Goal: Task Accomplishment & Management: Use online tool/utility

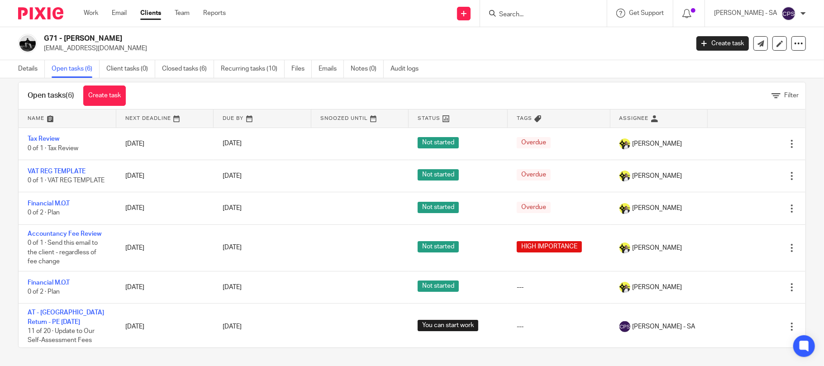
scroll to position [8, 0]
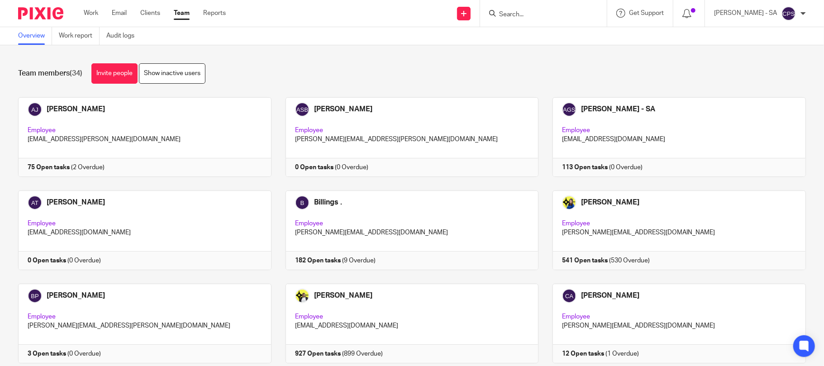
click at [522, 14] on input "Search" at bounding box center [538, 15] width 81 height 8
type input "b83"
click at [588, 42] on link at bounding box center [572, 38] width 153 height 21
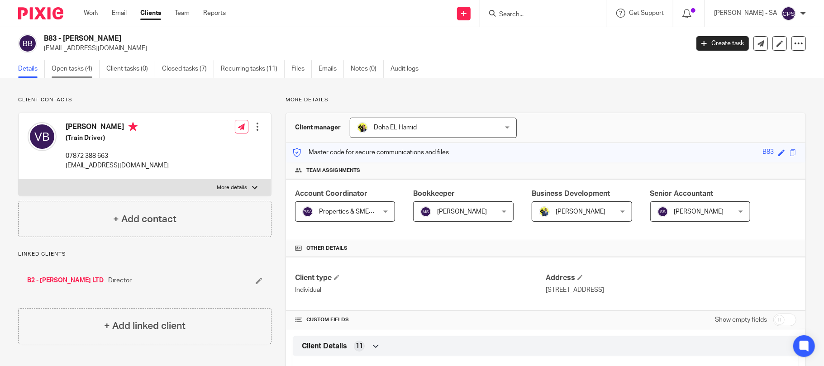
click at [78, 70] on link "Open tasks (4)" at bounding box center [76, 69] width 48 height 18
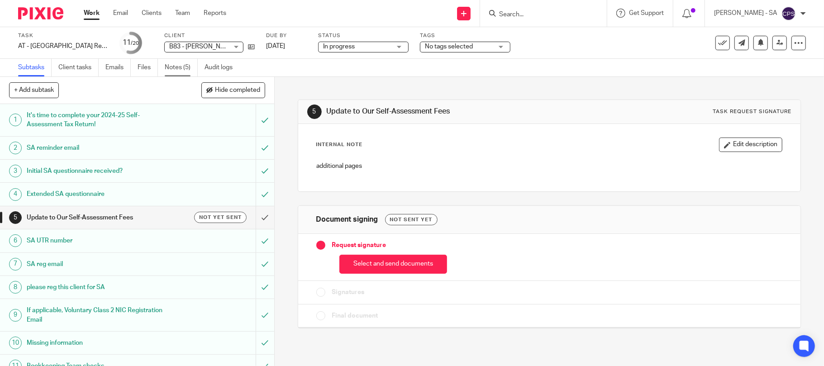
click at [180, 69] on link "Notes (5)" at bounding box center [181, 68] width 33 height 18
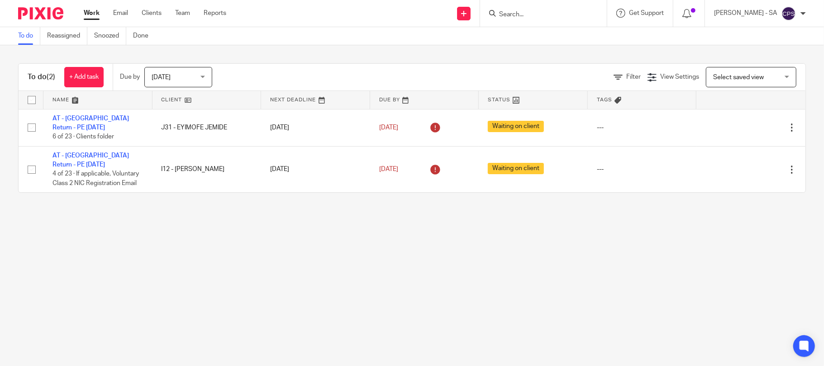
click at [516, 14] on input "Search" at bounding box center [538, 15] width 81 height 8
type input "G71"
click at [528, 31] on link at bounding box center [572, 38] width 153 height 21
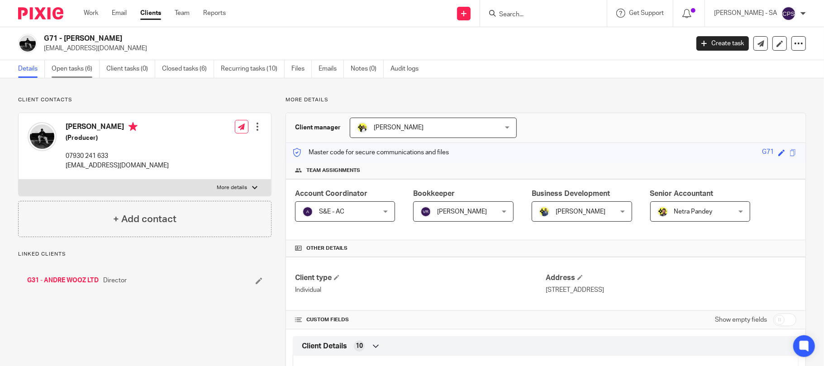
click at [78, 73] on link "Open tasks (6)" at bounding box center [76, 69] width 48 height 18
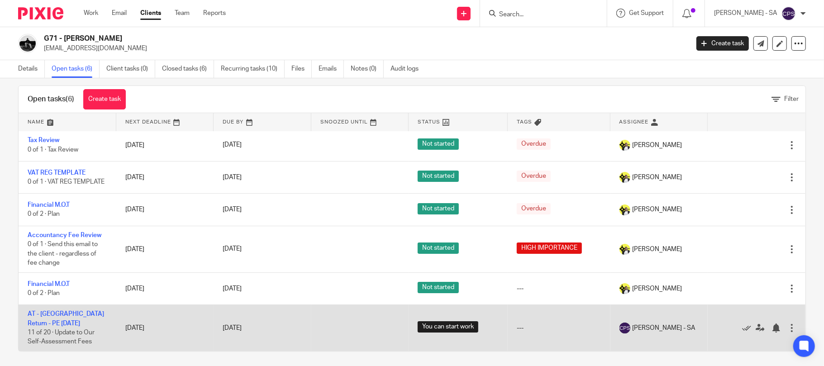
scroll to position [15, 0]
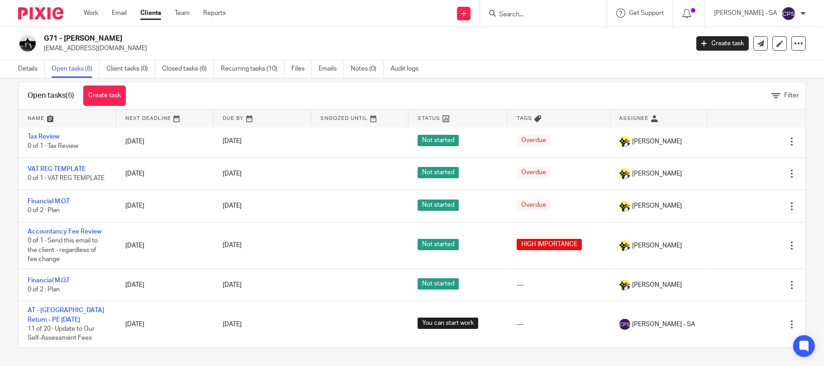
click at [528, 9] on form at bounding box center [546, 13] width 96 height 11
click at [530, 13] on input "Search" at bounding box center [538, 15] width 81 height 8
type input "b83"
click at [545, 39] on link at bounding box center [572, 38] width 153 height 21
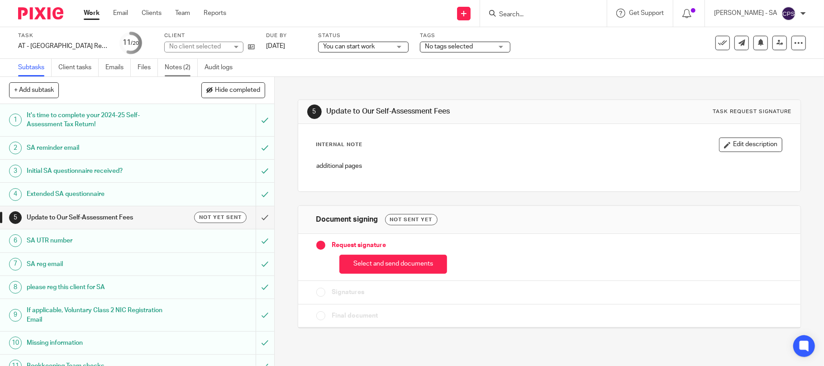
click at [178, 69] on link "Notes (2)" at bounding box center [181, 68] width 33 height 18
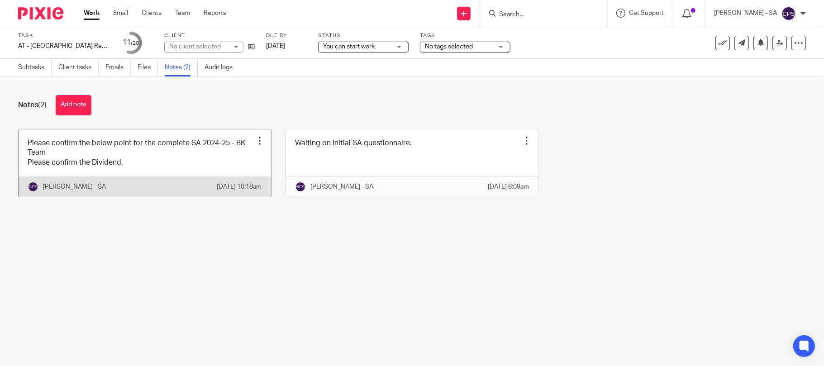
click at [166, 166] on link at bounding box center [145, 162] width 252 height 67
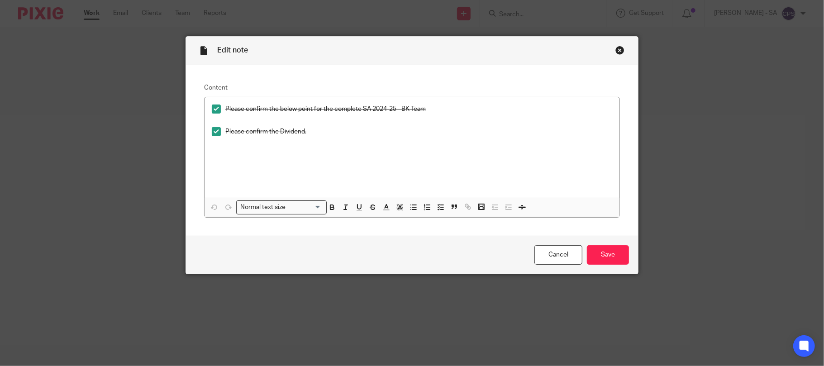
click at [615, 47] on div "Close this dialog window" at bounding box center [619, 50] width 9 height 9
click at [660, 117] on div "Edit note Content Please confirm the below point for the complete SA 2024-25 - …" at bounding box center [412, 183] width 824 height 366
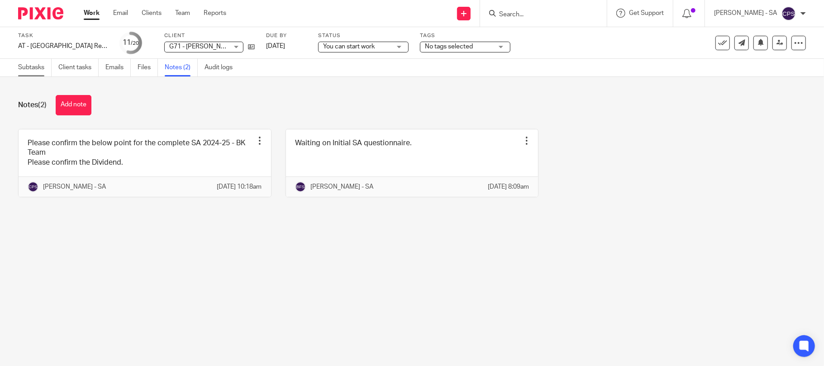
click at [31, 66] on link "Subtasks" at bounding box center [34, 68] width 33 height 18
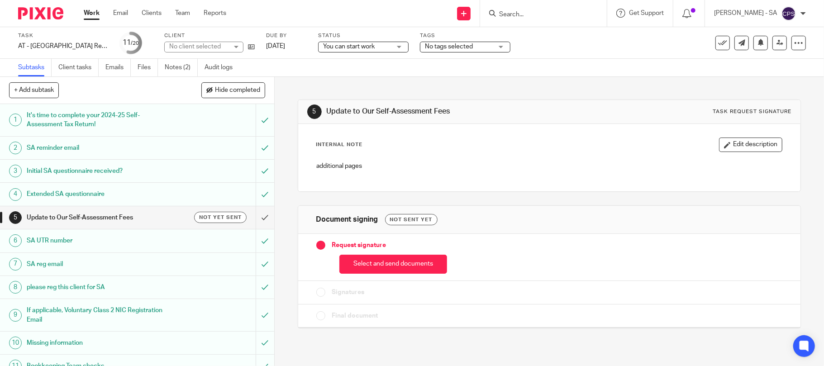
click at [32, 242] on h1 "SA UTR number" at bounding box center [100, 241] width 147 height 14
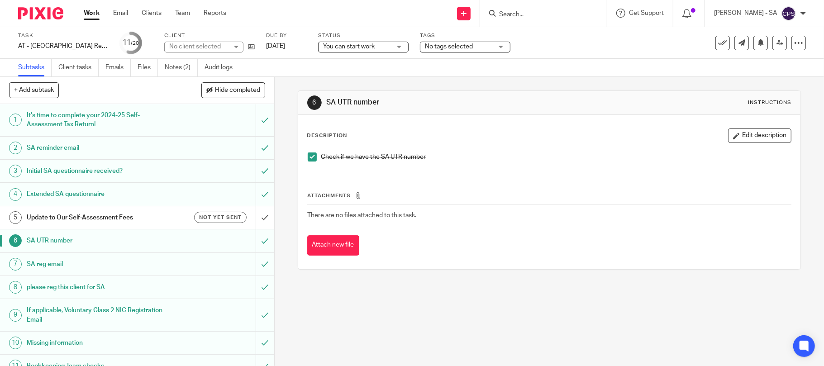
click at [34, 172] on h1 "Initial SA questionnaire received?" at bounding box center [100, 171] width 147 height 14
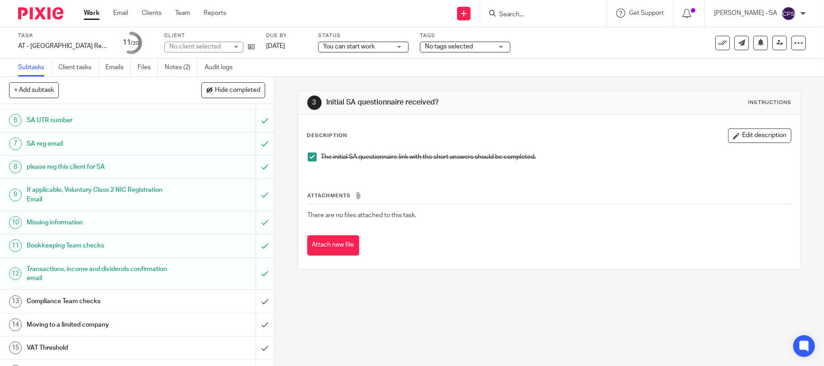
click at [49, 248] on h1 "Bookkeeping Team checks" at bounding box center [100, 246] width 147 height 14
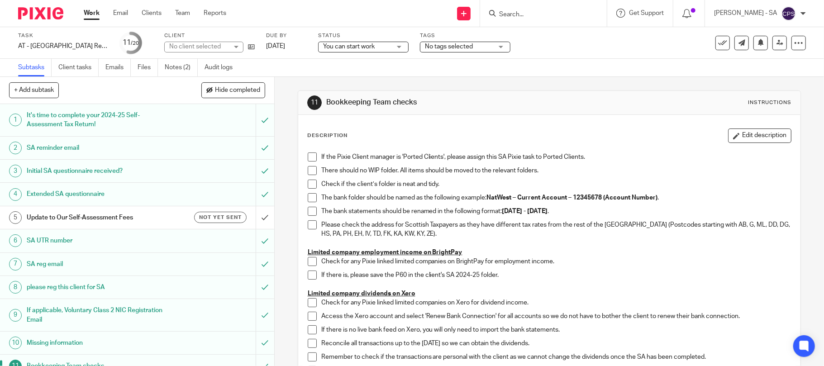
click at [308, 156] on span at bounding box center [312, 156] width 9 height 9
click at [308, 172] on span at bounding box center [312, 170] width 9 height 9
click at [308, 187] on span at bounding box center [312, 184] width 9 height 9
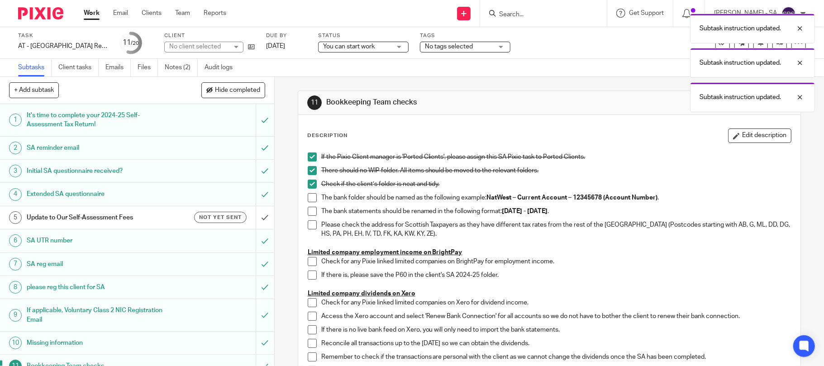
click at [308, 199] on span at bounding box center [312, 197] width 9 height 9
click at [308, 209] on span at bounding box center [312, 211] width 9 height 9
click at [308, 230] on li "Please check the address for Scottish Taxpayers as they have different tax rate…" at bounding box center [550, 234] width 484 height 28
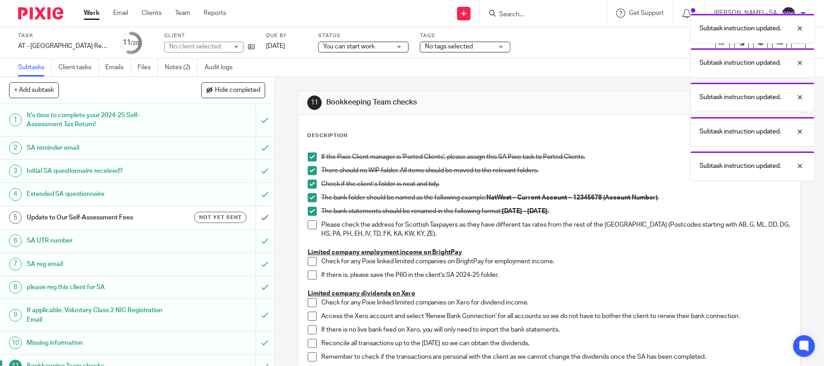
click at [308, 227] on span at bounding box center [312, 224] width 9 height 9
click at [308, 224] on span at bounding box center [312, 224] width 9 height 9
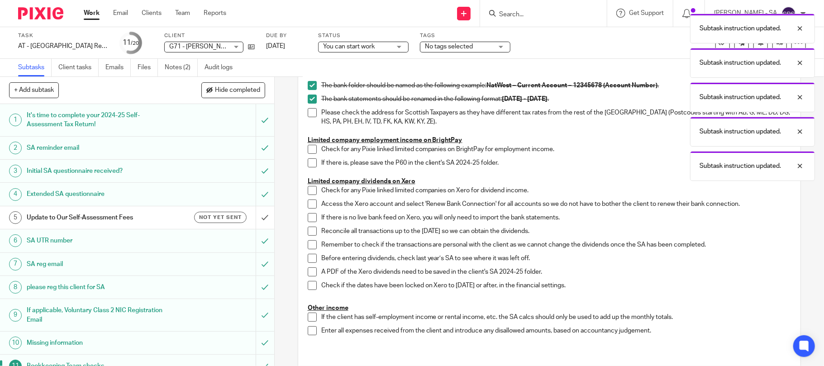
scroll to position [120, 0]
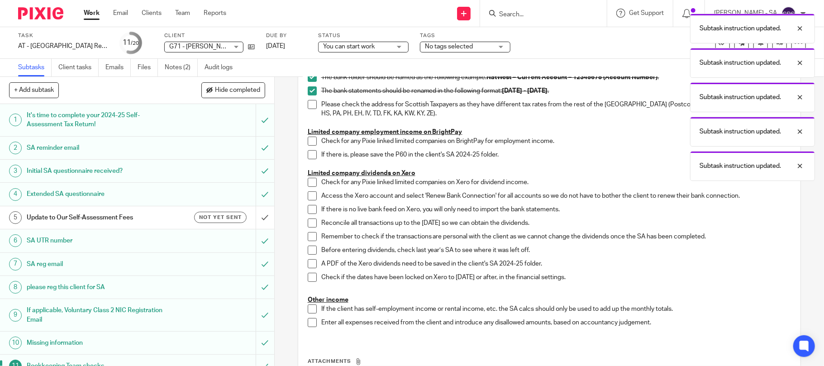
click at [308, 104] on span at bounding box center [312, 104] width 9 height 9
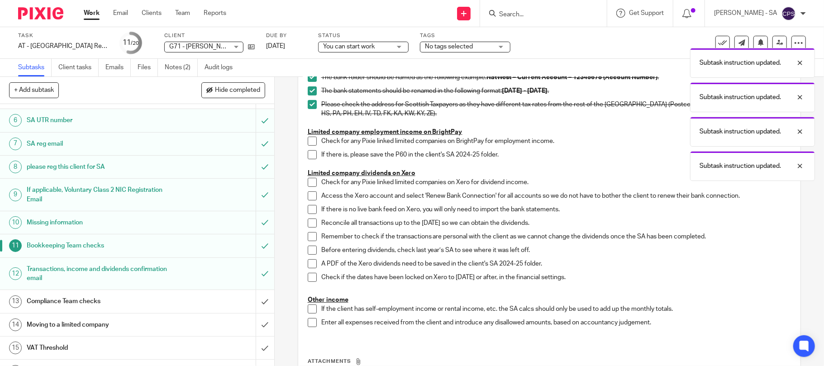
drag, startPoint x: 310, startPoint y: 140, endPoint x: 308, endPoint y: 145, distance: 5.7
click at [310, 140] on span at bounding box center [312, 141] width 9 height 9
click at [308, 152] on span at bounding box center [312, 154] width 9 height 9
click at [309, 178] on span at bounding box center [312, 182] width 9 height 9
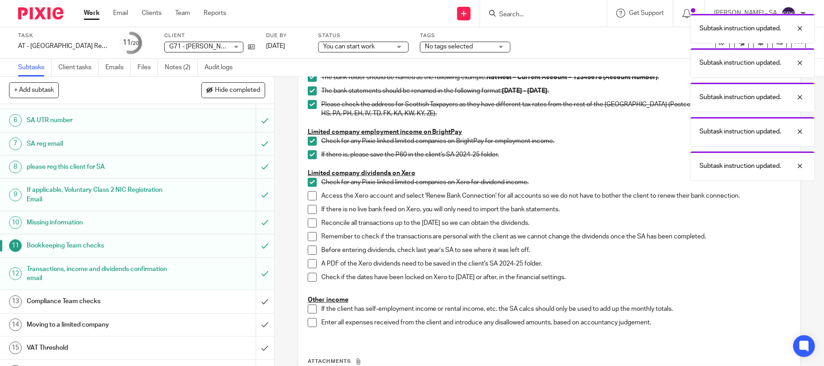
click at [310, 198] on span at bounding box center [312, 195] width 9 height 9
click at [308, 205] on span at bounding box center [312, 209] width 9 height 9
click at [309, 223] on span at bounding box center [312, 222] width 9 height 9
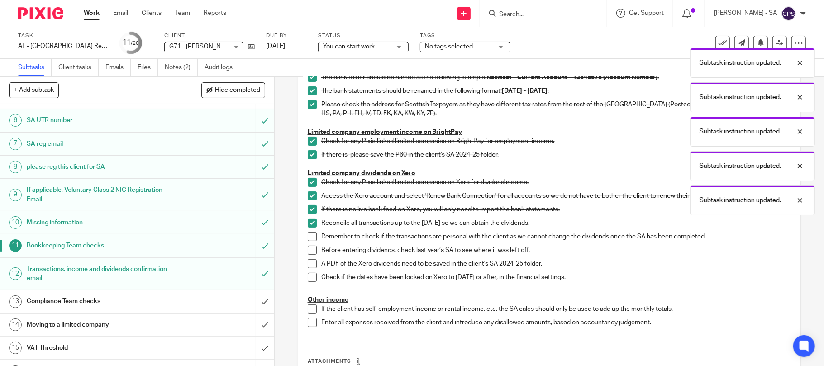
click at [310, 232] on span at bounding box center [312, 236] width 9 height 9
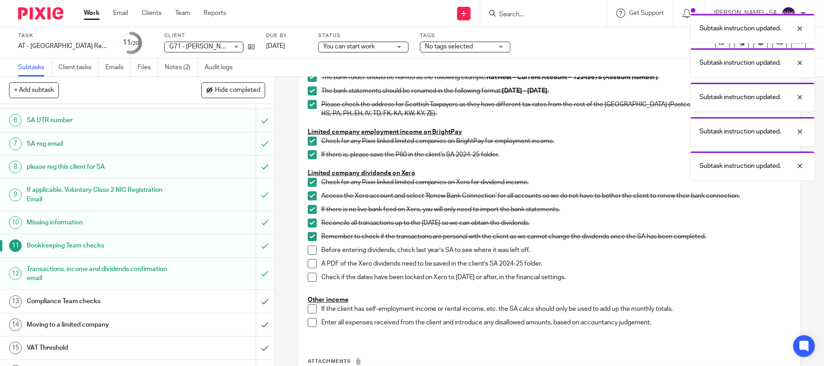
click at [308, 250] on span at bounding box center [312, 250] width 9 height 9
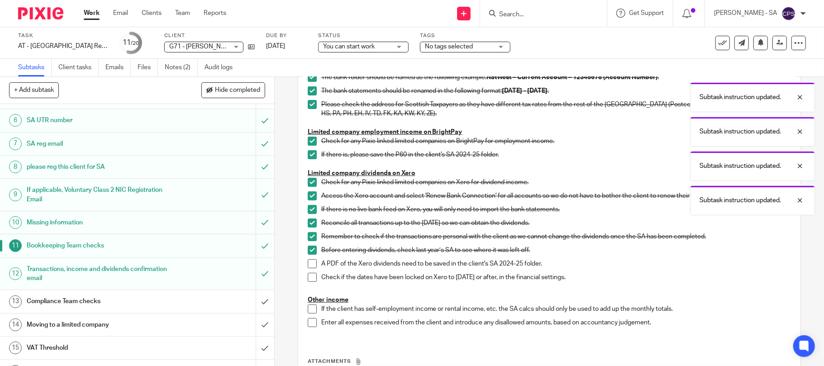
click at [311, 262] on span at bounding box center [312, 263] width 9 height 9
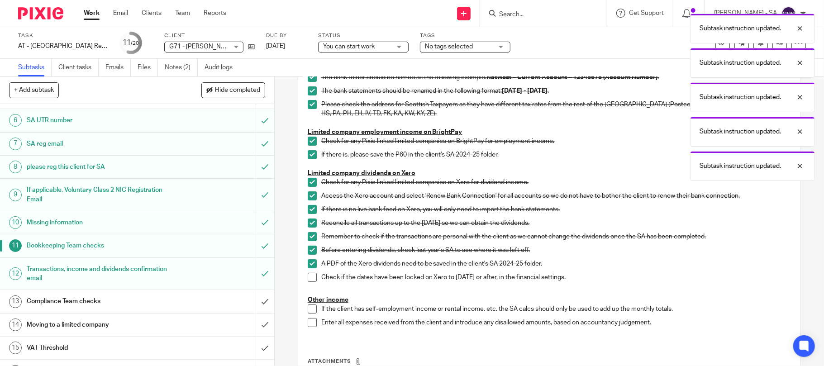
click at [311, 275] on span at bounding box center [312, 277] width 9 height 9
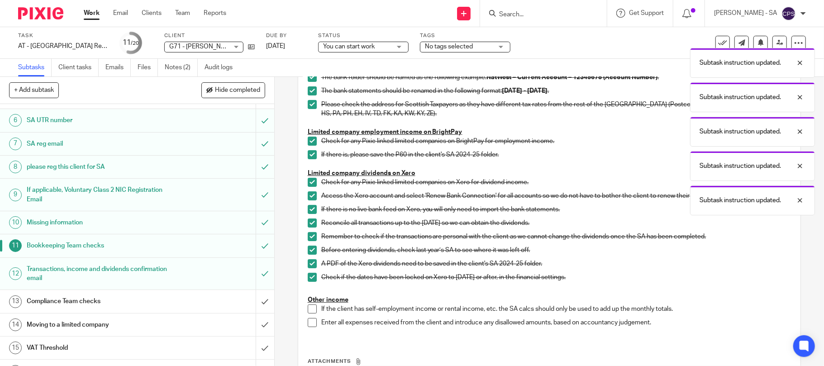
click at [308, 308] on span at bounding box center [312, 308] width 9 height 9
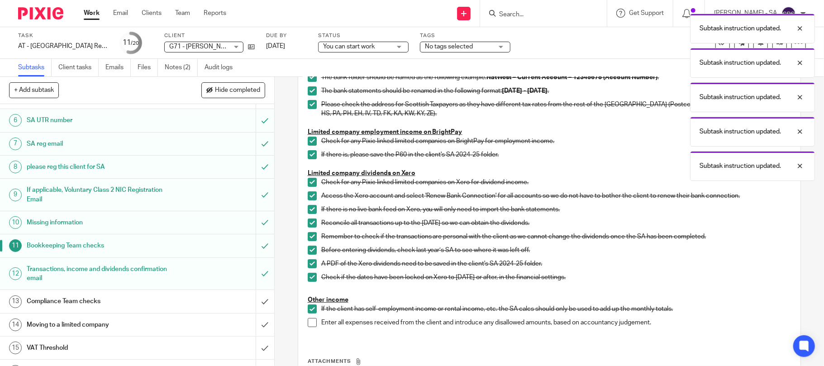
click at [303, 323] on div "If the Pixie Client manager is 'Ported Clients', please assign this SA Pixie ta…" at bounding box center [549, 183] width 493 height 311
click at [308, 322] on span at bounding box center [312, 322] width 9 height 9
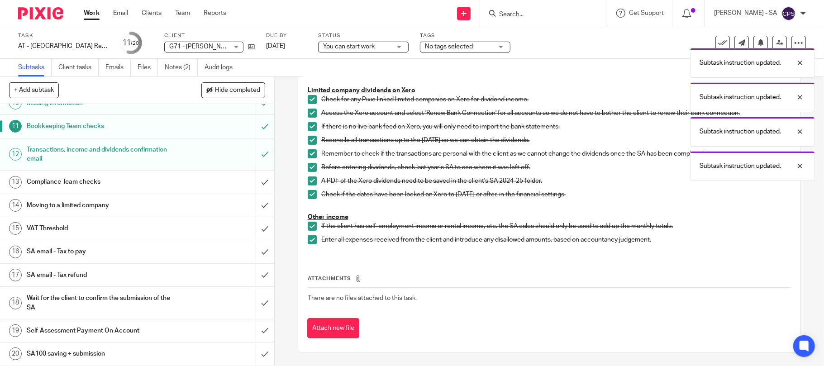
scroll to position [242, 0]
click at [75, 254] on h1 "SA email - Tax to pay" at bounding box center [100, 252] width 147 height 14
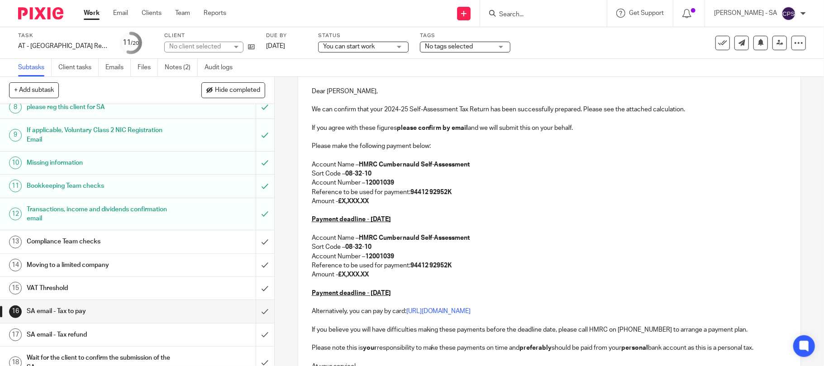
scroll to position [181, 0]
click at [75, 333] on h1 "SA email - Tax refund" at bounding box center [100, 334] width 147 height 14
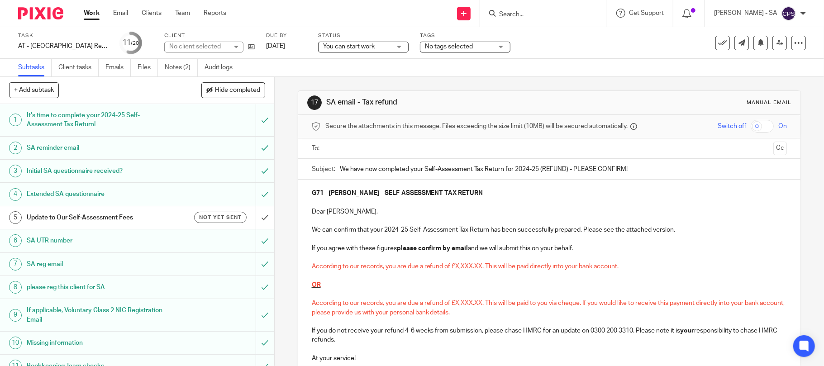
scroll to position [104, 0]
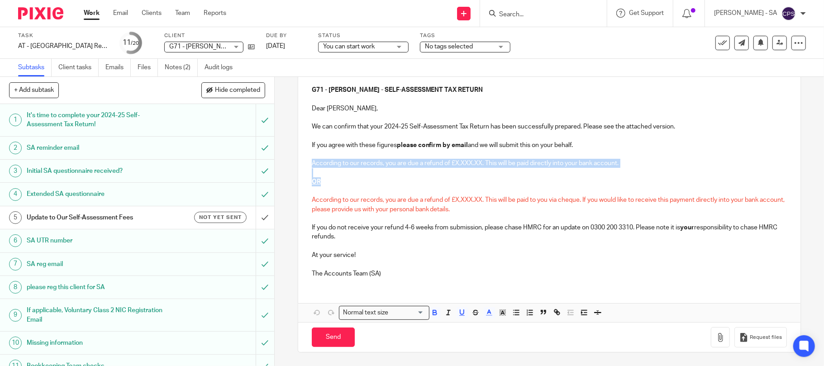
drag, startPoint x: 307, startPoint y: 163, endPoint x: 342, endPoint y: 180, distance: 39.1
click at [342, 180] on div "G71 - ANDRE GRIFFITHS - SELF-ASSESSMENT TAX RETURN Dear Andre, We can confirm t…" at bounding box center [549, 180] width 503 height 209
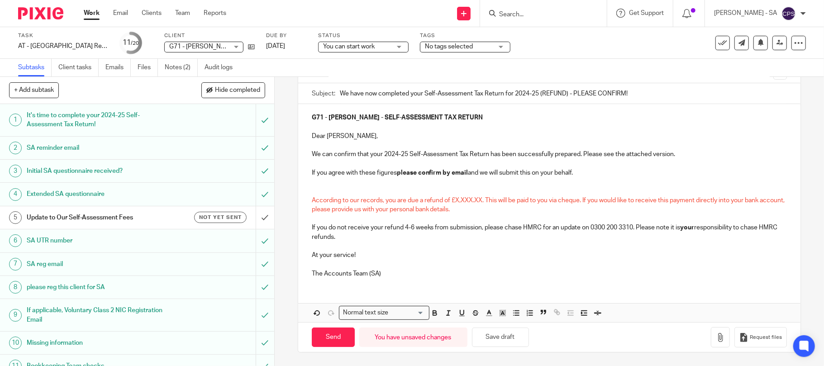
scroll to position [77, 0]
click at [313, 185] on p at bounding box center [549, 181] width 475 height 9
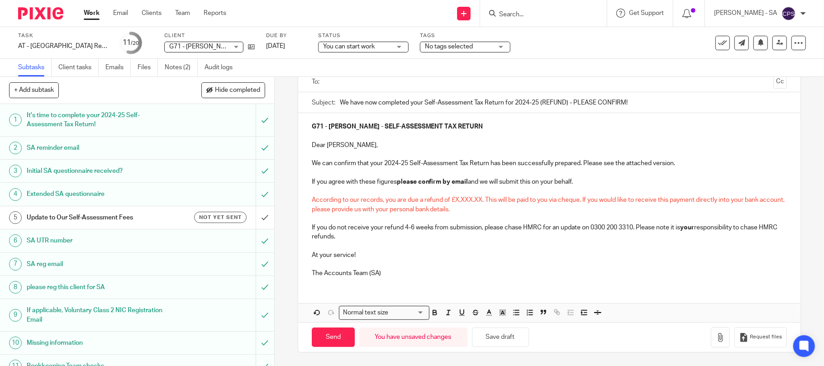
click at [482, 200] on span "According to our records, you are due a refund of £X,XXX.XX. This will be paid …" at bounding box center [549, 204] width 474 height 15
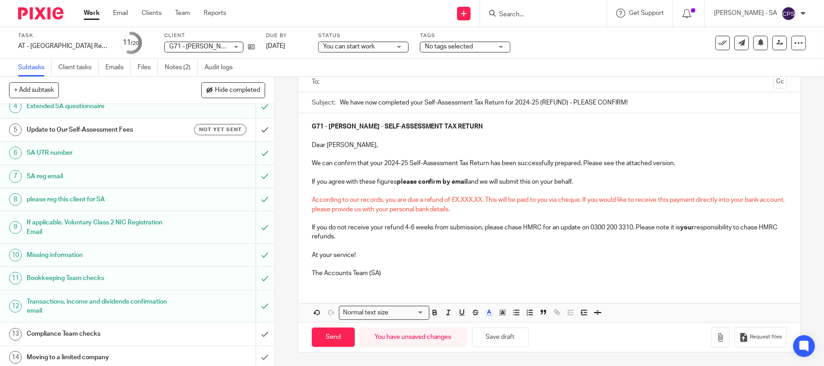
scroll to position [242, 0]
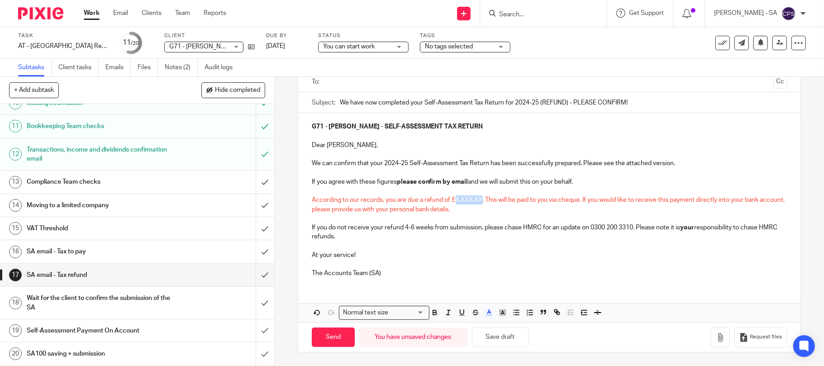
drag, startPoint x: 480, startPoint y: 199, endPoint x: 453, endPoint y: 200, distance: 26.7
click at [453, 200] on span "According to our records, you are due a refund of £X,XXX.XX. This will be paid …" at bounding box center [549, 204] width 474 height 15
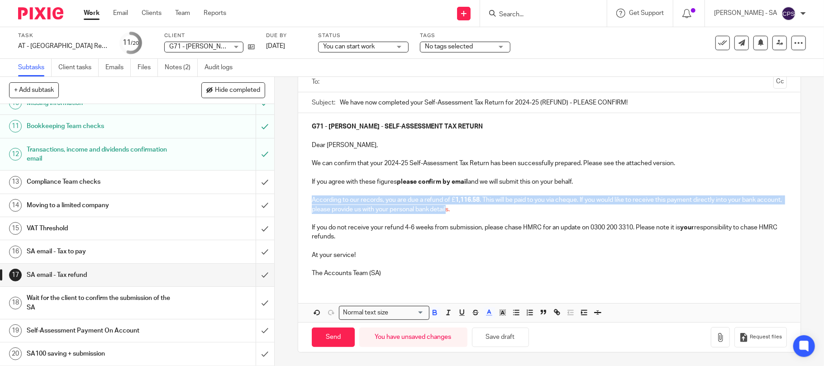
drag, startPoint x: 309, startPoint y: 198, endPoint x: 471, endPoint y: 207, distance: 161.8
click at [471, 207] on p "According to our records, you are due a refund of £ 1,116.58 . This will be pai…" at bounding box center [549, 204] width 475 height 19
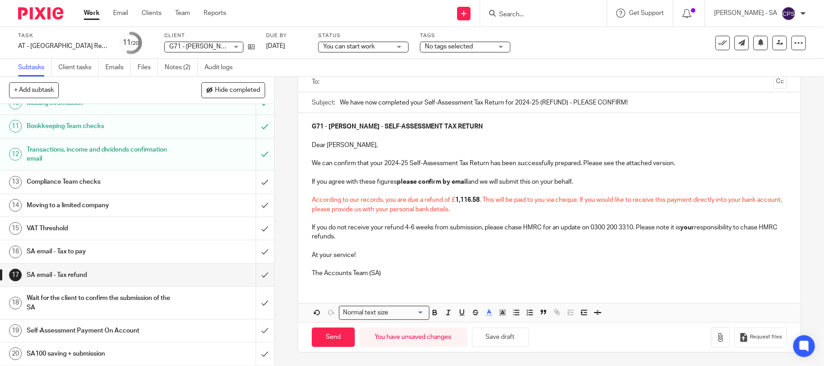
click at [477, 212] on p "According to our records, you are due a refund of £ 1,116.58 . This will be pai…" at bounding box center [549, 204] width 475 height 19
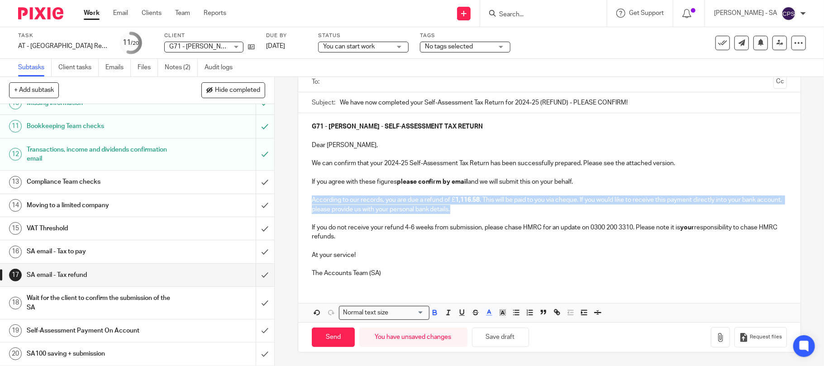
drag, startPoint x: 305, startPoint y: 195, endPoint x: 496, endPoint y: 210, distance: 192.0
click at [496, 210] on div "G71 - ANDRE GRIFFITHS - SELF-ASSESSMENT TAX RETURN Dear Andre, We can confirm t…" at bounding box center [549, 199] width 503 height 172
click at [485, 312] on icon "button" at bounding box center [489, 312] width 8 height 8
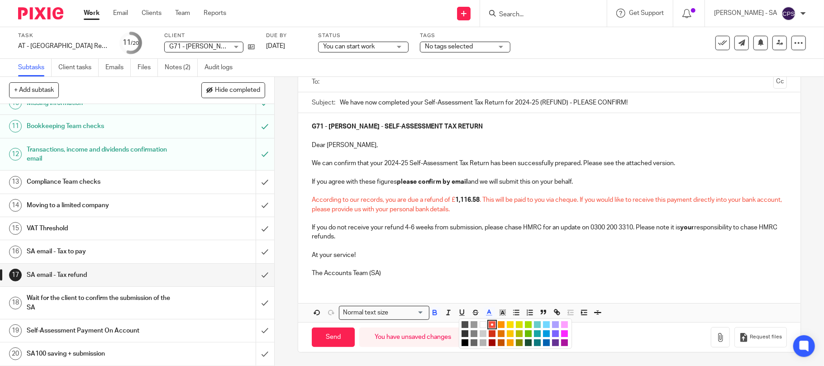
click at [462, 342] on li "color:#000000" at bounding box center [464, 342] width 7 height 7
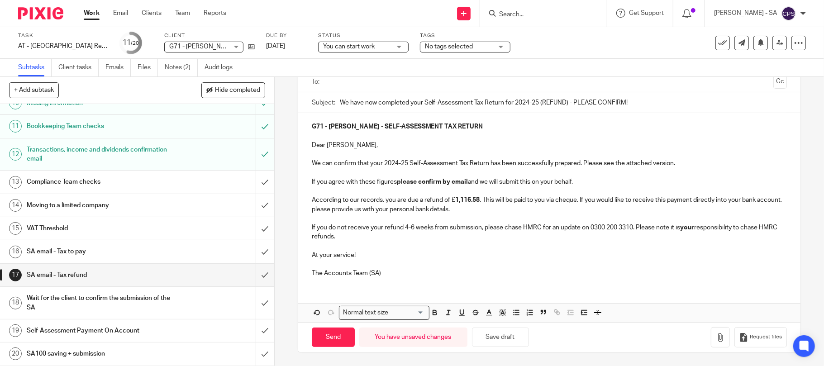
click at [465, 252] on p "At your service!" at bounding box center [549, 255] width 475 height 9
click at [449, 200] on p "According to our records, you are due a refund of £ 1,116.58 . This will be pai…" at bounding box center [549, 204] width 475 height 19
click at [576, 286] on div "G71 - ANDRE GRIFFITHS - SELF-ASSESSMENT TAX RETURN Dear Andre, We can confirm t…" at bounding box center [549, 217] width 503 height 209
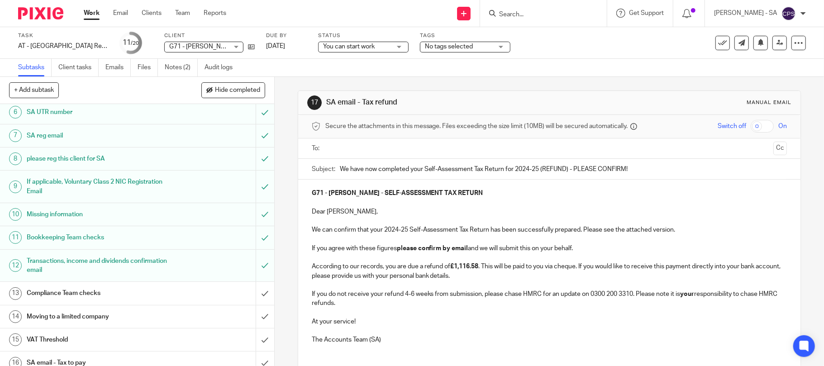
scroll to position [0, 0]
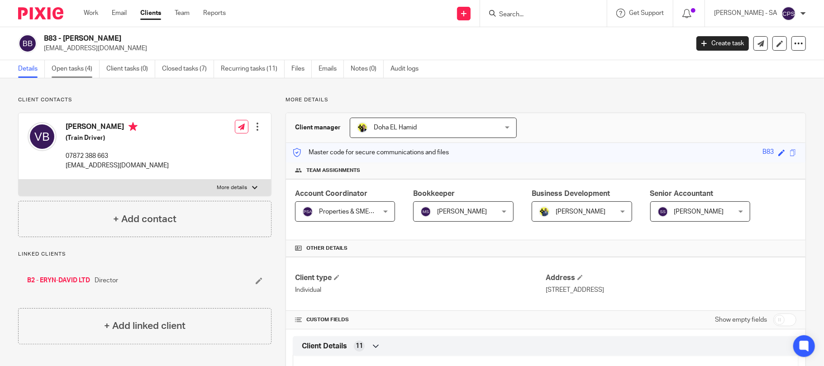
click at [67, 69] on link "Open tasks (4)" at bounding box center [76, 69] width 48 height 18
click at [523, 12] on input "Search" at bounding box center [538, 15] width 81 height 8
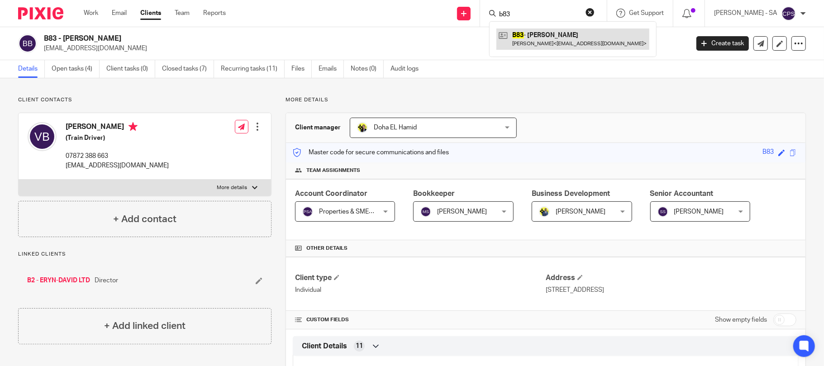
type input "b83"
click at [576, 33] on link at bounding box center [572, 38] width 153 height 21
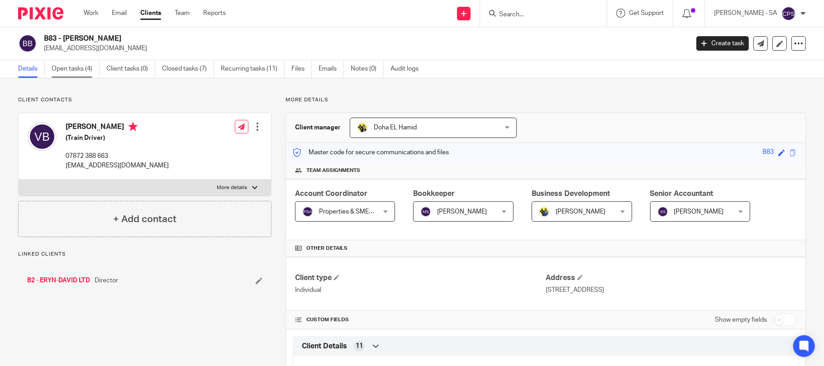
click at [77, 67] on link "Open tasks (4)" at bounding box center [76, 69] width 48 height 18
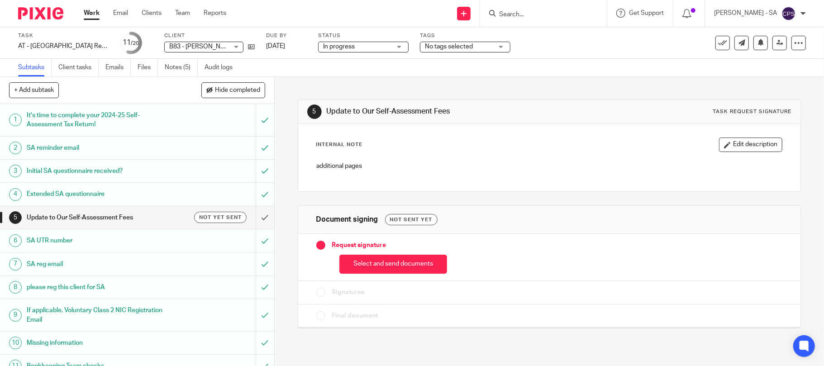
click at [502, 155] on div "Internal Note Edit description additional pages" at bounding box center [549, 158] width 466 height 40
